Goal: Complete application form: Complete application form

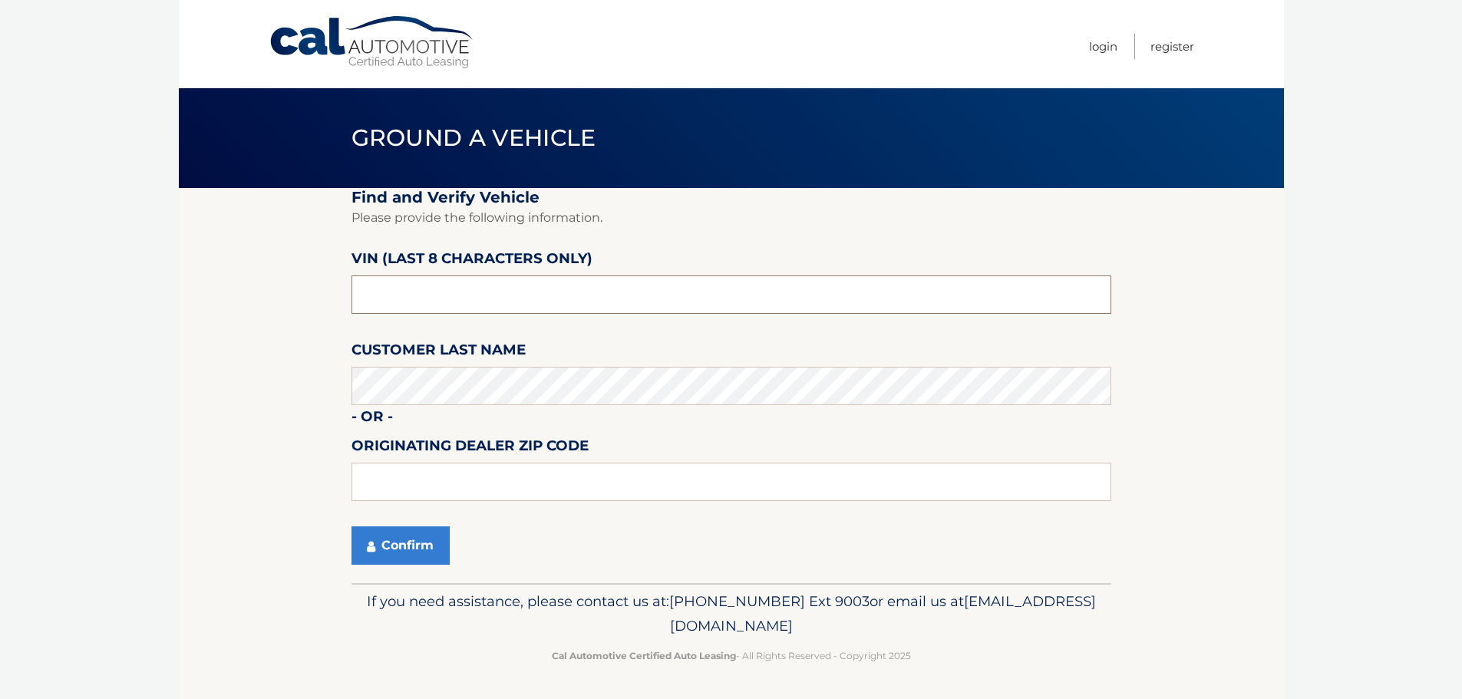
click at [527, 303] on input "text" at bounding box center [732, 295] width 760 height 38
type input "n*******"
type input "NM080639"
click at [443, 493] on input "text" at bounding box center [732, 482] width 760 height 38
type input "33343"
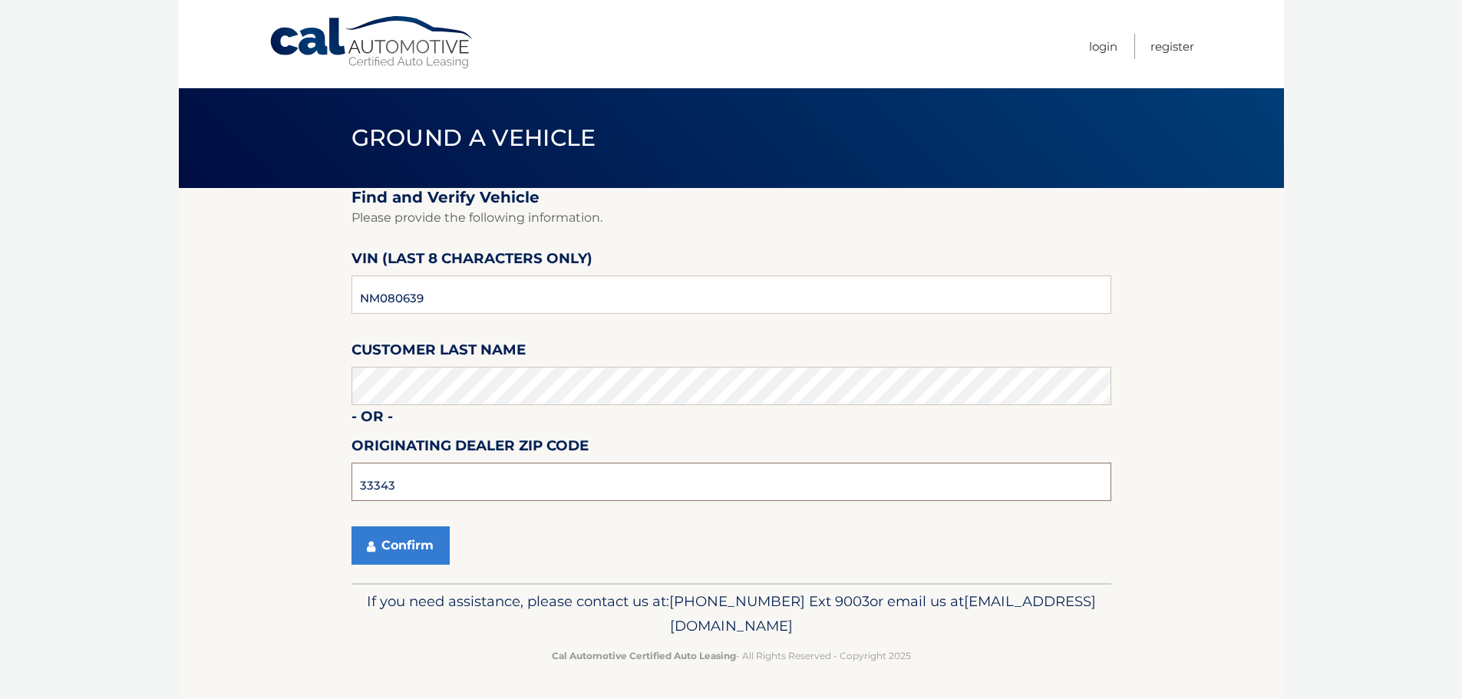
drag, startPoint x: 424, startPoint y: 491, endPoint x: 297, endPoint y: 497, distance: 127.5
click at [297, 497] on section "Find and Verify Vehicle Please provide the following information. VIN (last 8 c…" at bounding box center [731, 385] width 1105 height 395
type input "33063"
click at [386, 557] on button "Confirm" at bounding box center [401, 546] width 98 height 38
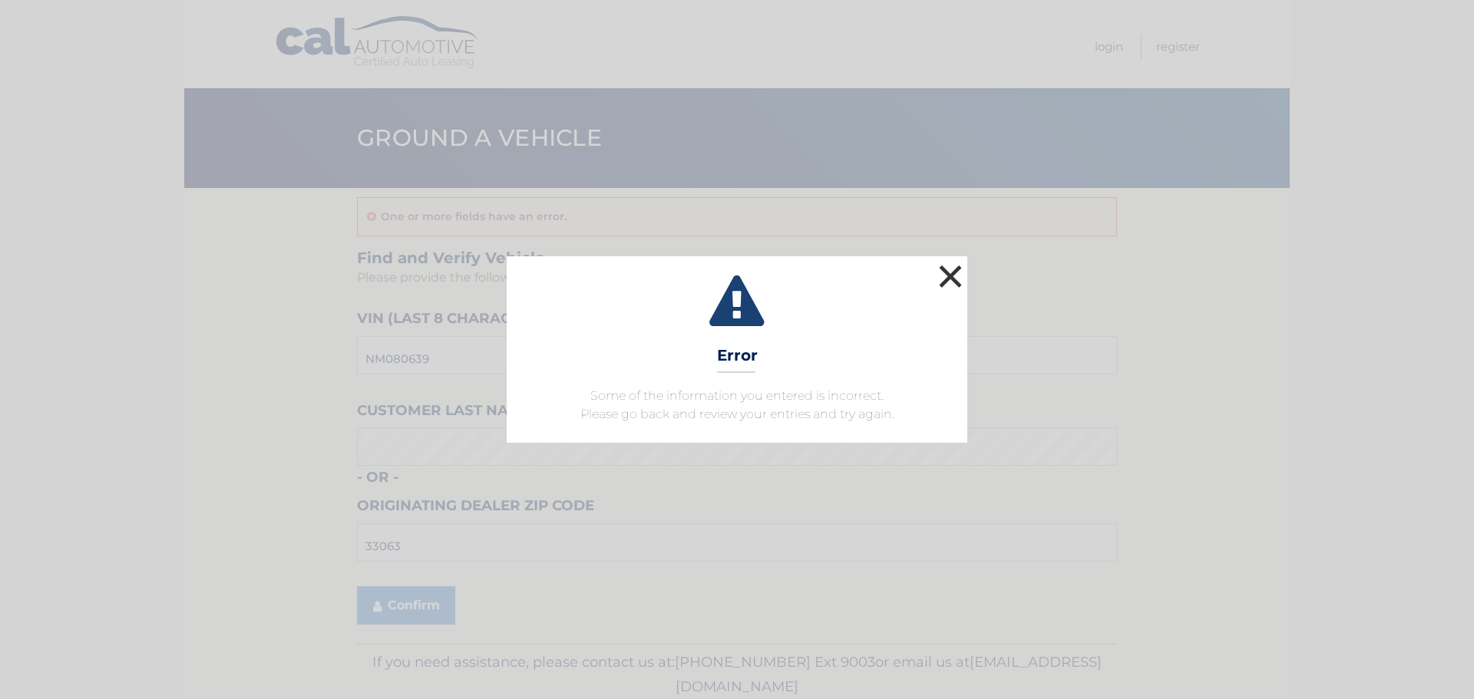
click at [948, 273] on button "×" at bounding box center [950, 276] width 31 height 31
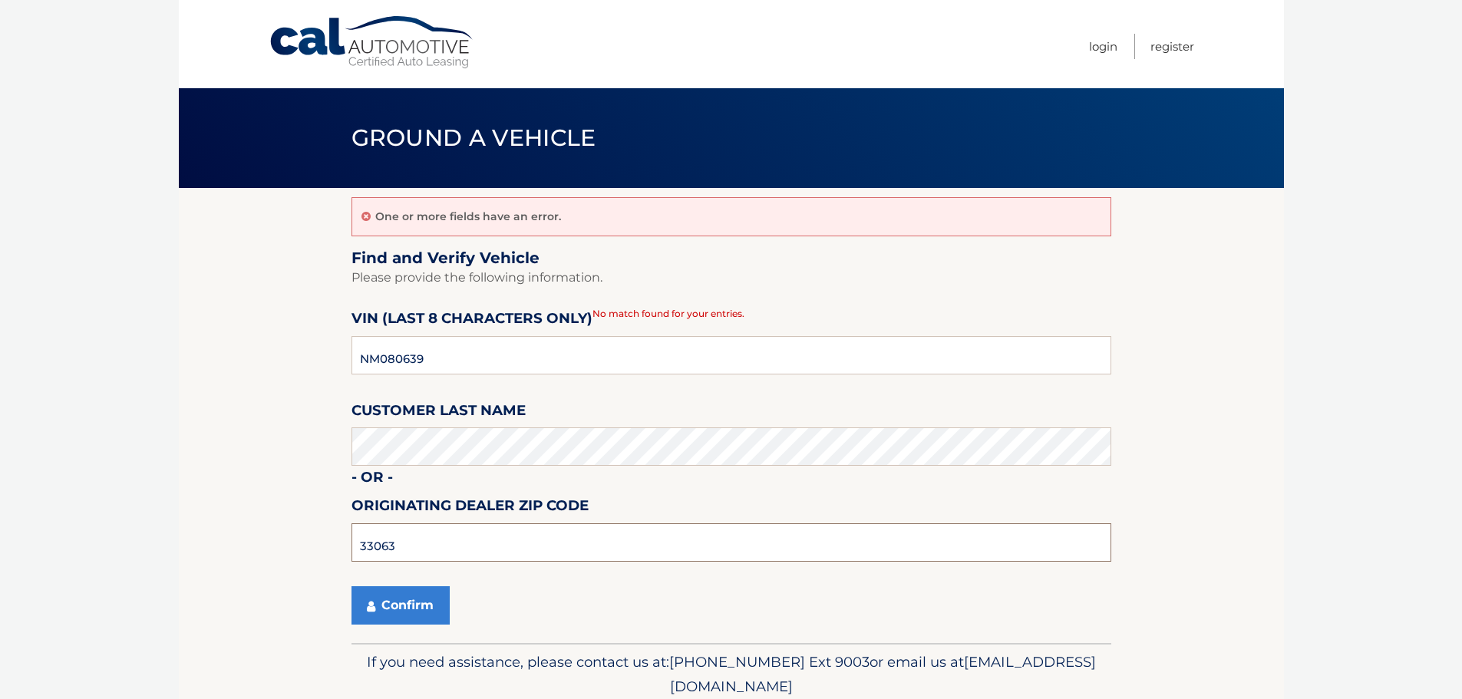
click at [454, 537] on input "33063" at bounding box center [732, 543] width 760 height 38
click at [365, 609] on button "Confirm" at bounding box center [401, 605] width 98 height 38
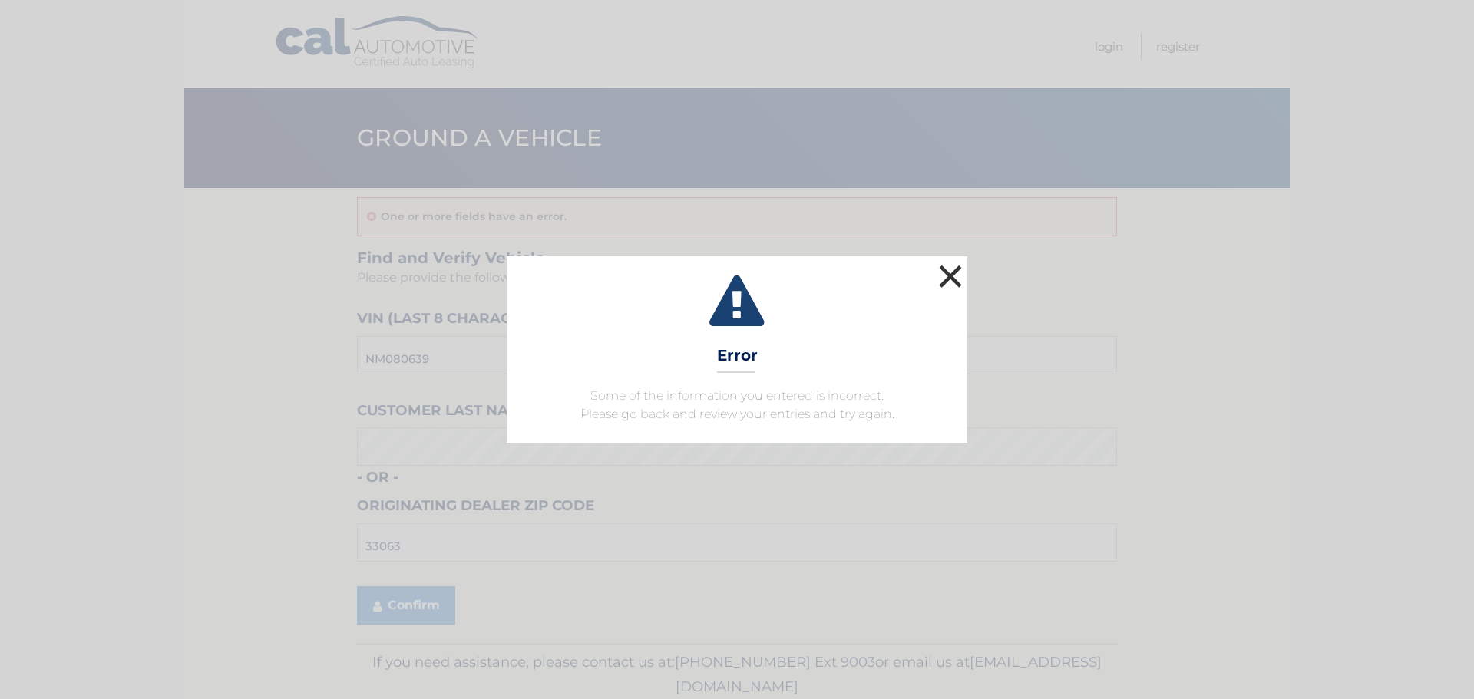
click at [938, 290] on button "×" at bounding box center [950, 276] width 31 height 31
